Goal: Find specific page/section: Find specific page/section

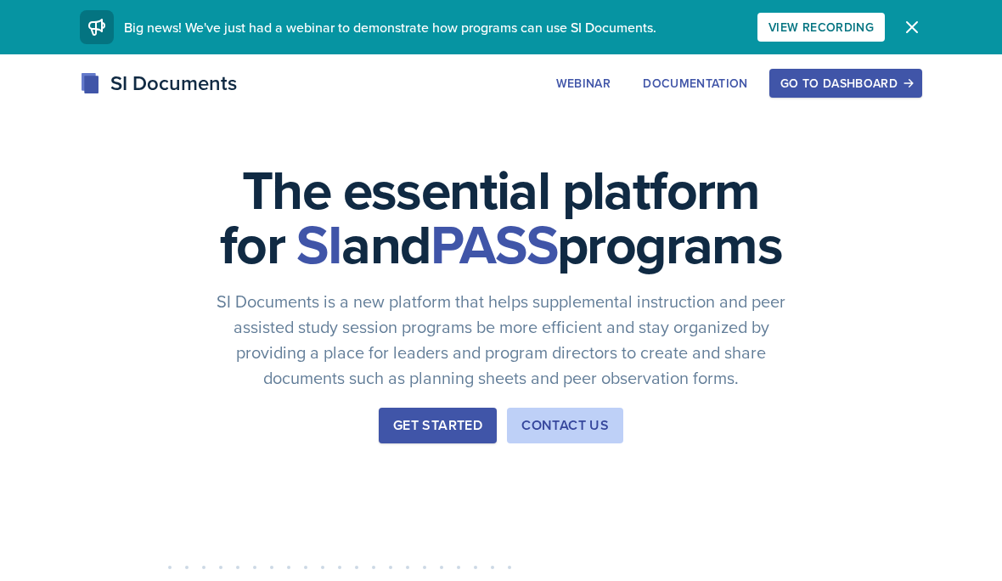
click at [835, 82] on div "Go to Dashboard" at bounding box center [845, 83] width 131 height 14
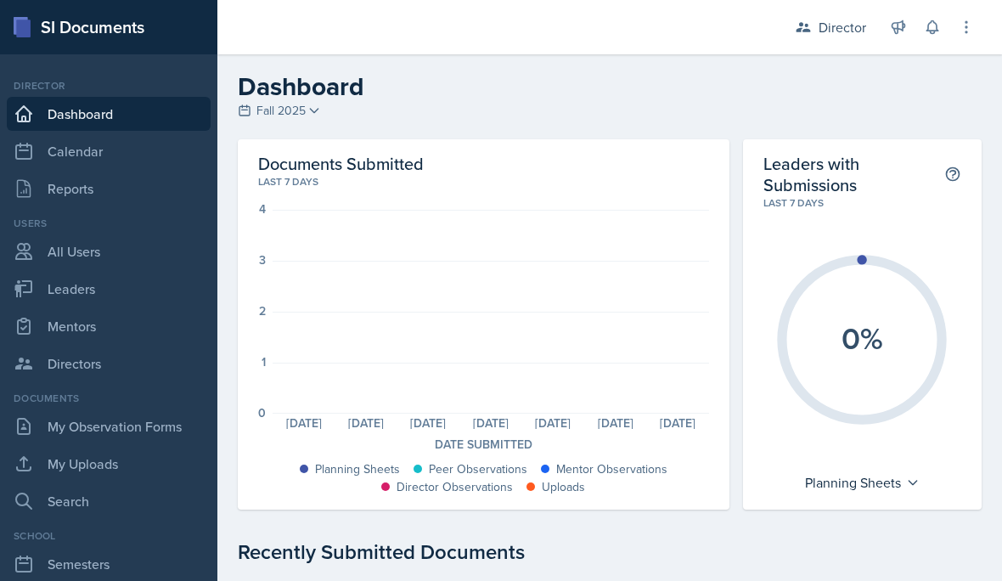
click at [835, 28] on div "Director" at bounding box center [842, 27] width 48 height 20
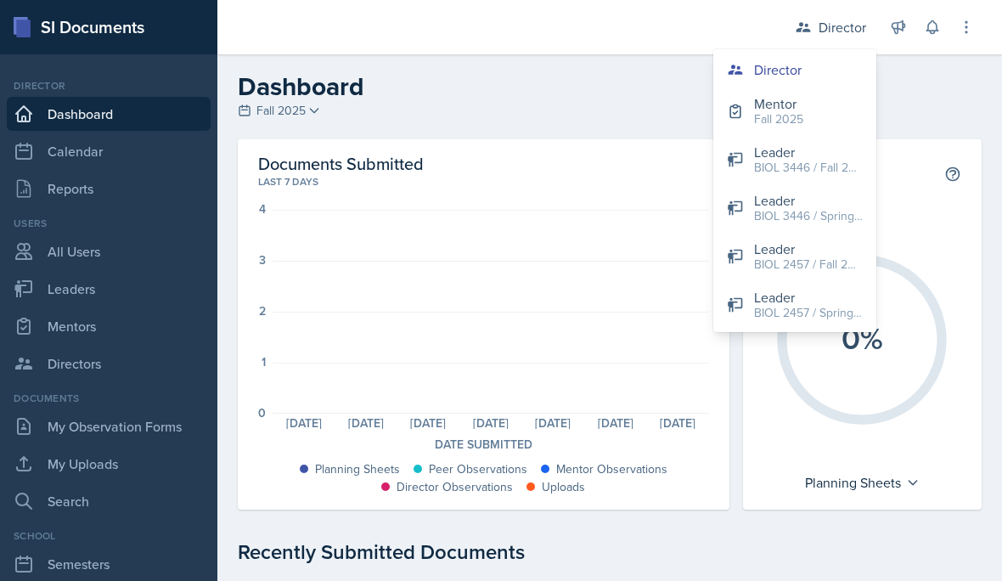
click at [823, 159] on div "BIOL 3446 / Fall 2023" at bounding box center [808, 168] width 109 height 18
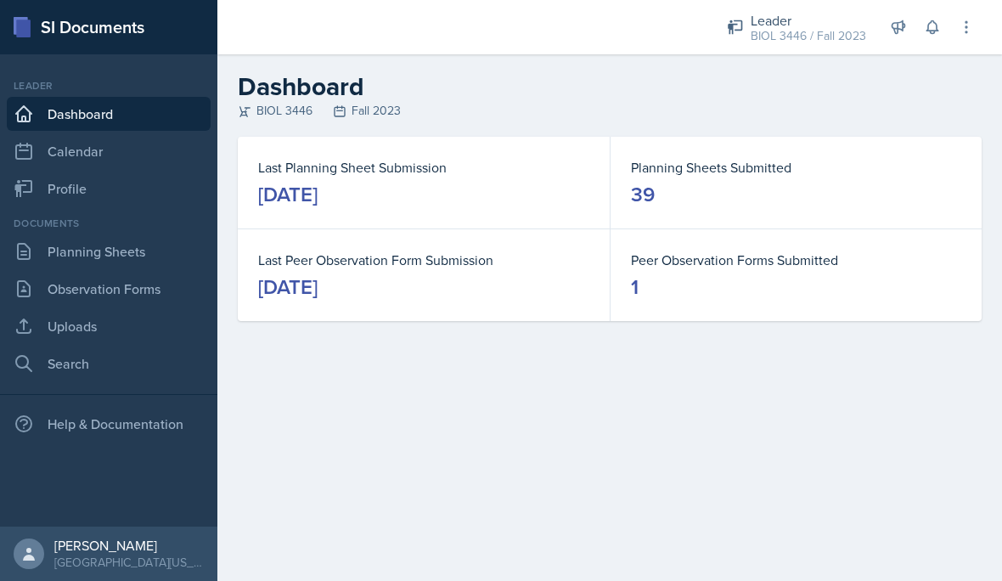
click at [84, 262] on link "Planning Sheets" at bounding box center [109, 251] width 204 height 34
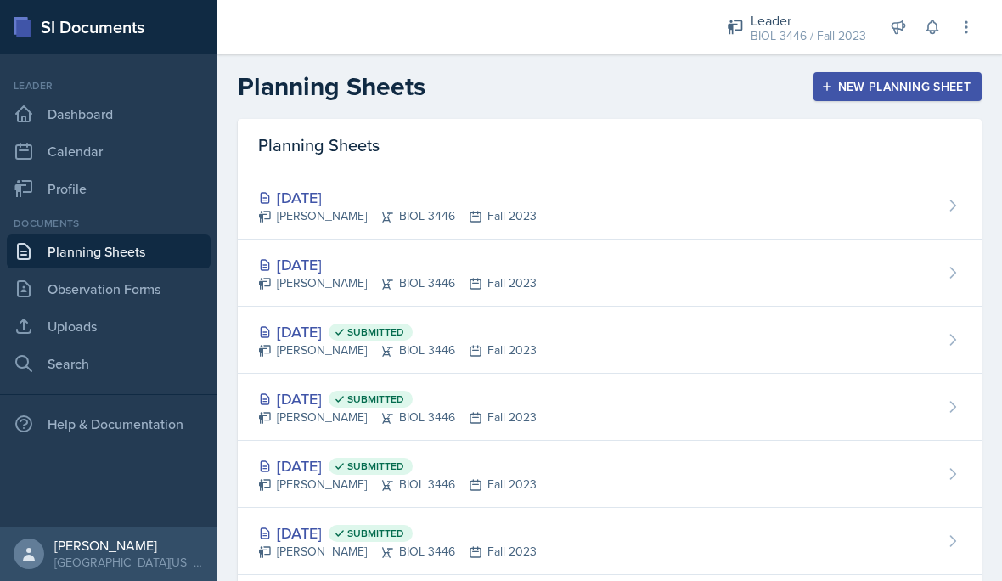
click at [327, 205] on div "[DATE]" at bounding box center [397, 197] width 278 height 23
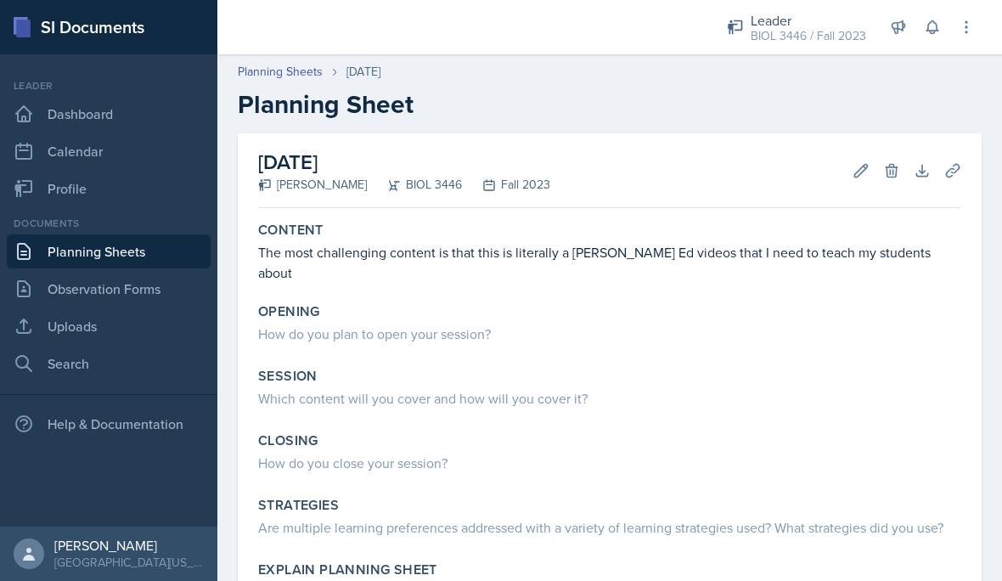
click at [806, 31] on div "BIOL 3446 / Fall 2023" at bounding box center [807, 36] width 115 height 18
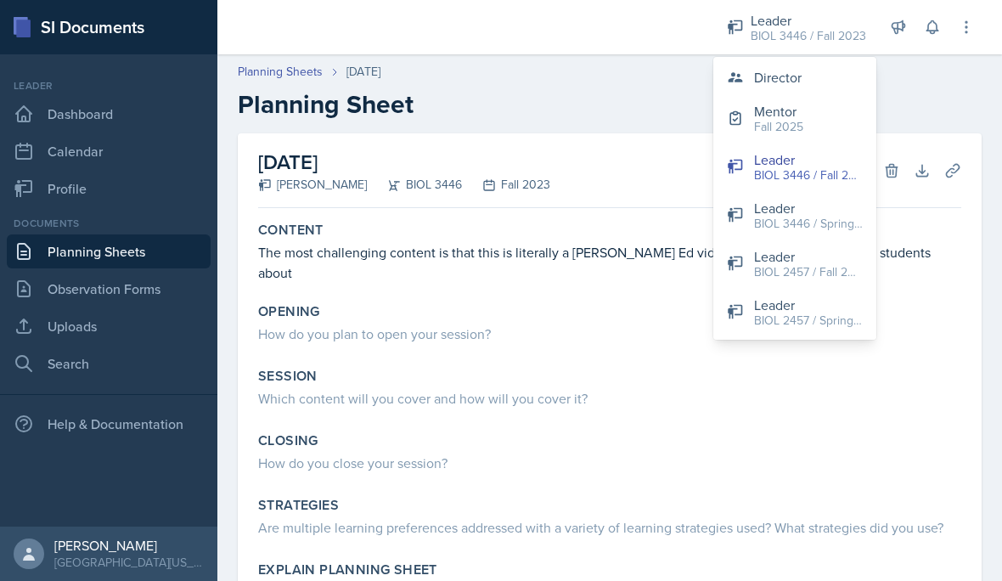
click at [840, 315] on div "BIOL 2457 / Spring 2025" at bounding box center [808, 321] width 109 height 18
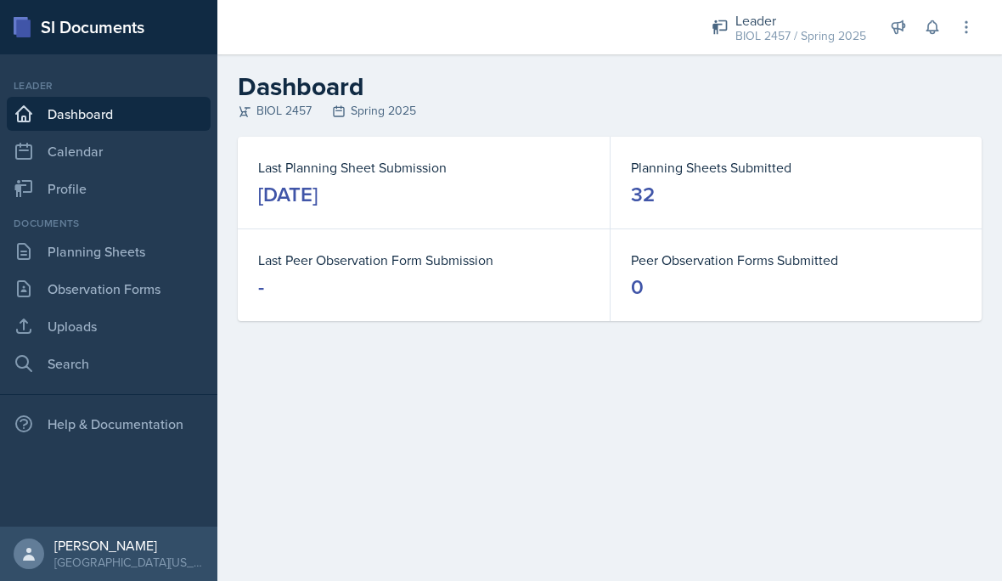
click at [98, 253] on link "Planning Sheets" at bounding box center [109, 251] width 204 height 34
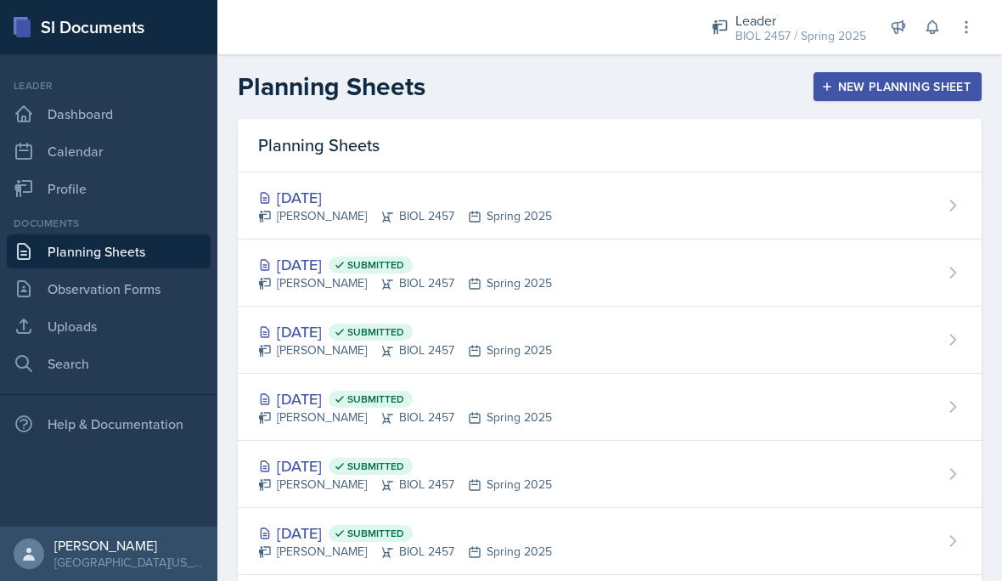
click at [284, 208] on div "[PERSON_NAME] BIOL 2457 Spring 2025" at bounding box center [405, 216] width 294 height 18
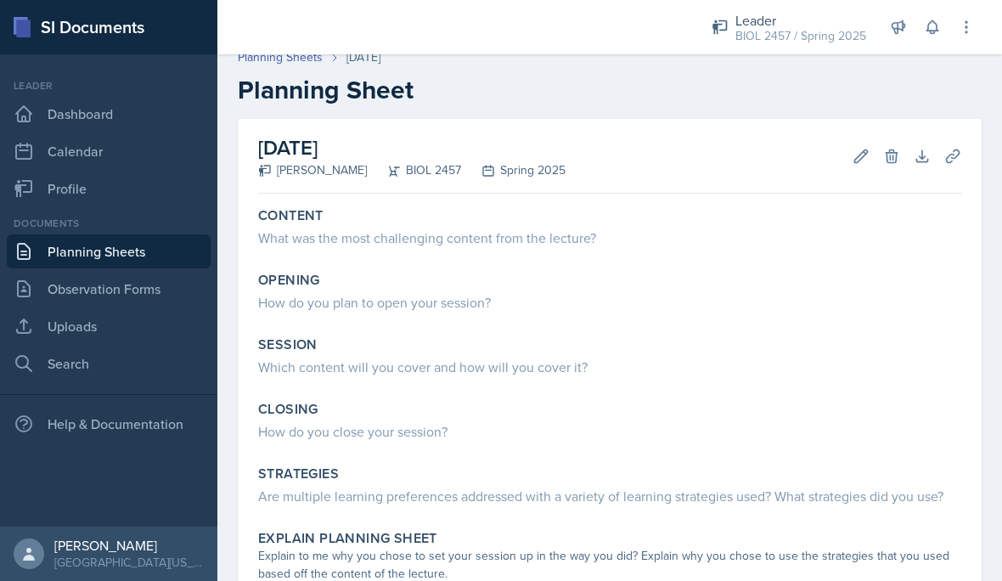
scroll to position [10, 0]
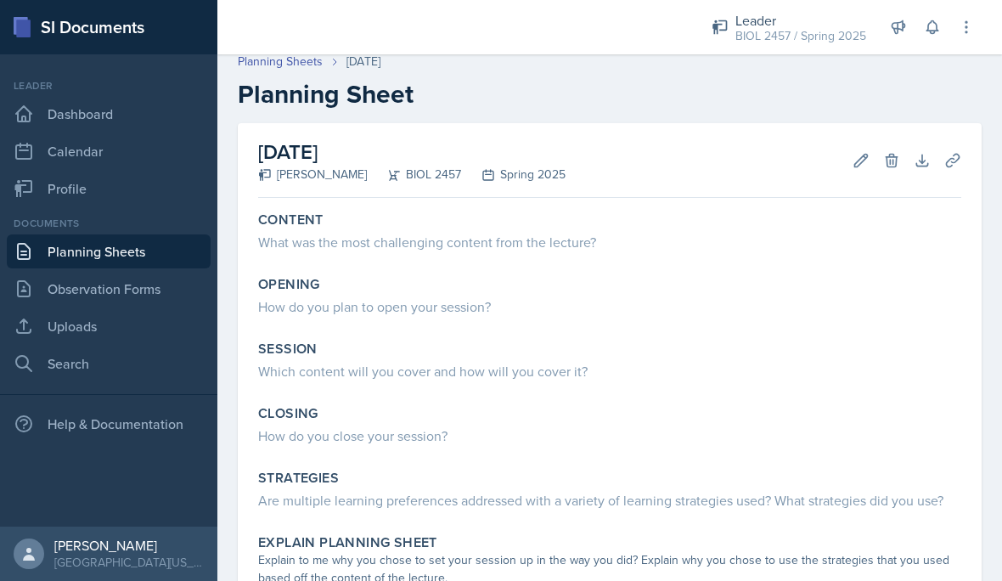
click at [168, 249] on link "Planning Sheets" at bounding box center [109, 251] width 204 height 34
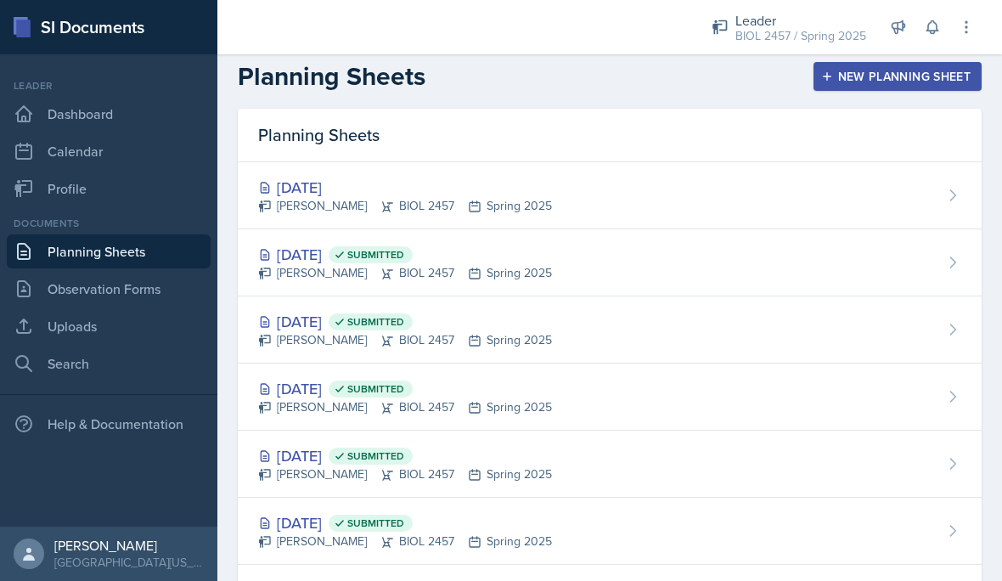
click at [662, 269] on div "[DATE] Submitted [PERSON_NAME] BIOL 2457 Spring 2025" at bounding box center [610, 262] width 744 height 67
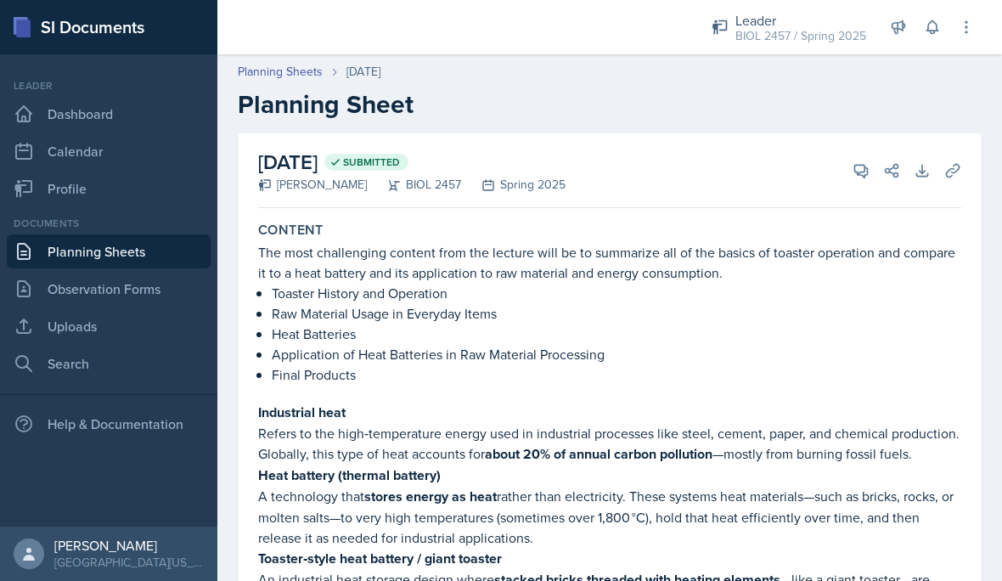
click at [963, 22] on icon at bounding box center [966, 27] width 17 height 17
click at [897, 316] on p "Raw Material Usage in Everyday Items" at bounding box center [616, 313] width 689 height 20
click at [924, 178] on icon at bounding box center [921, 170] width 17 height 17
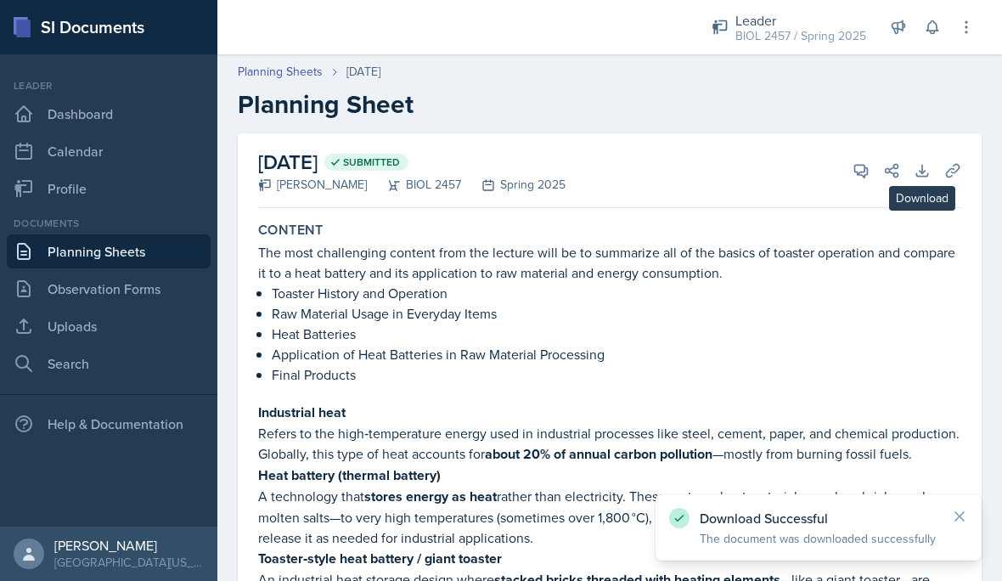
scroll to position [54, 0]
click at [929, 162] on icon at bounding box center [921, 170] width 17 height 17
